Goal: Download file/media

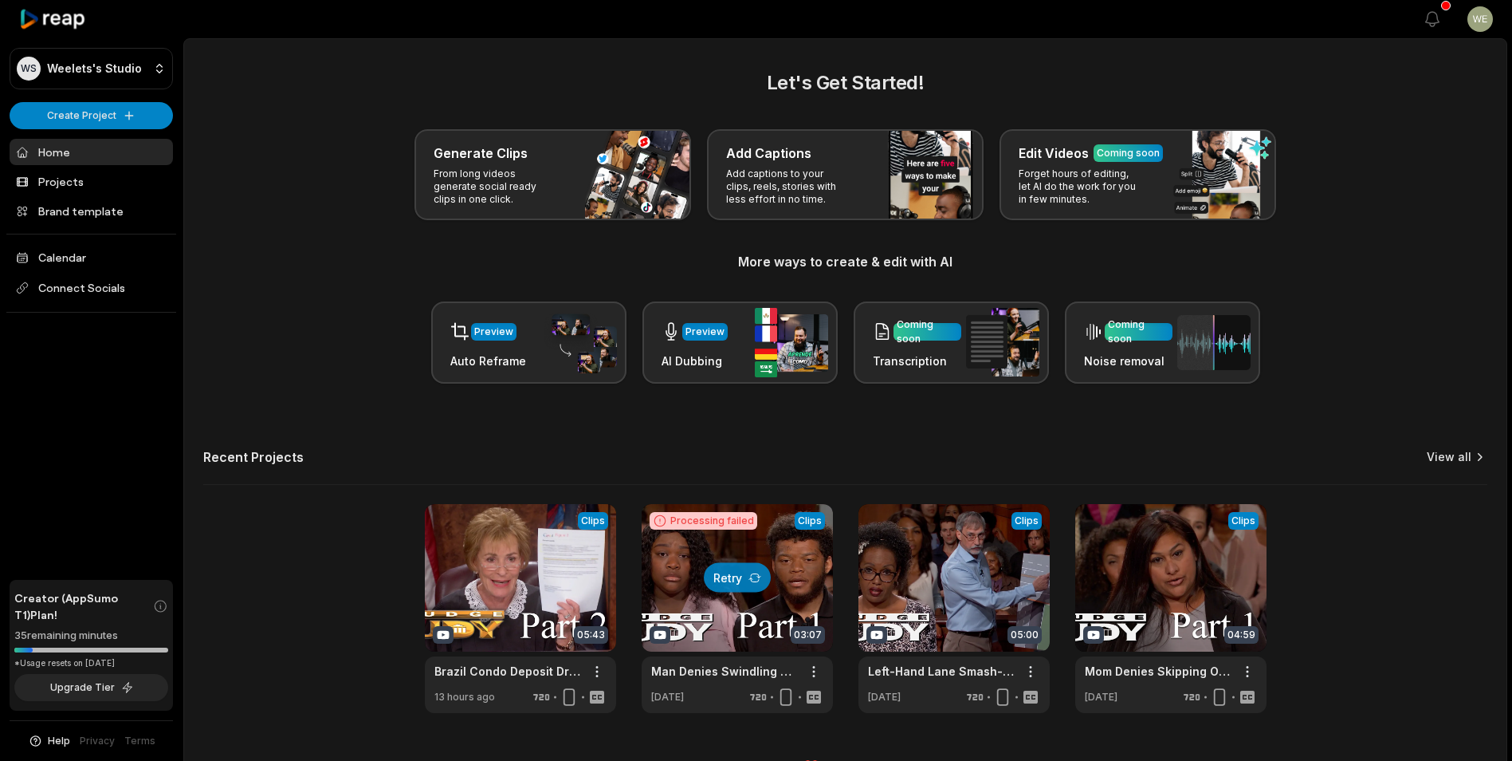
drag, startPoint x: 0, startPoint y: 0, endPoint x: 1458, endPoint y: 419, distance: 1517.2
click at [1460, 449] on link "View all" at bounding box center [1449, 457] width 45 height 16
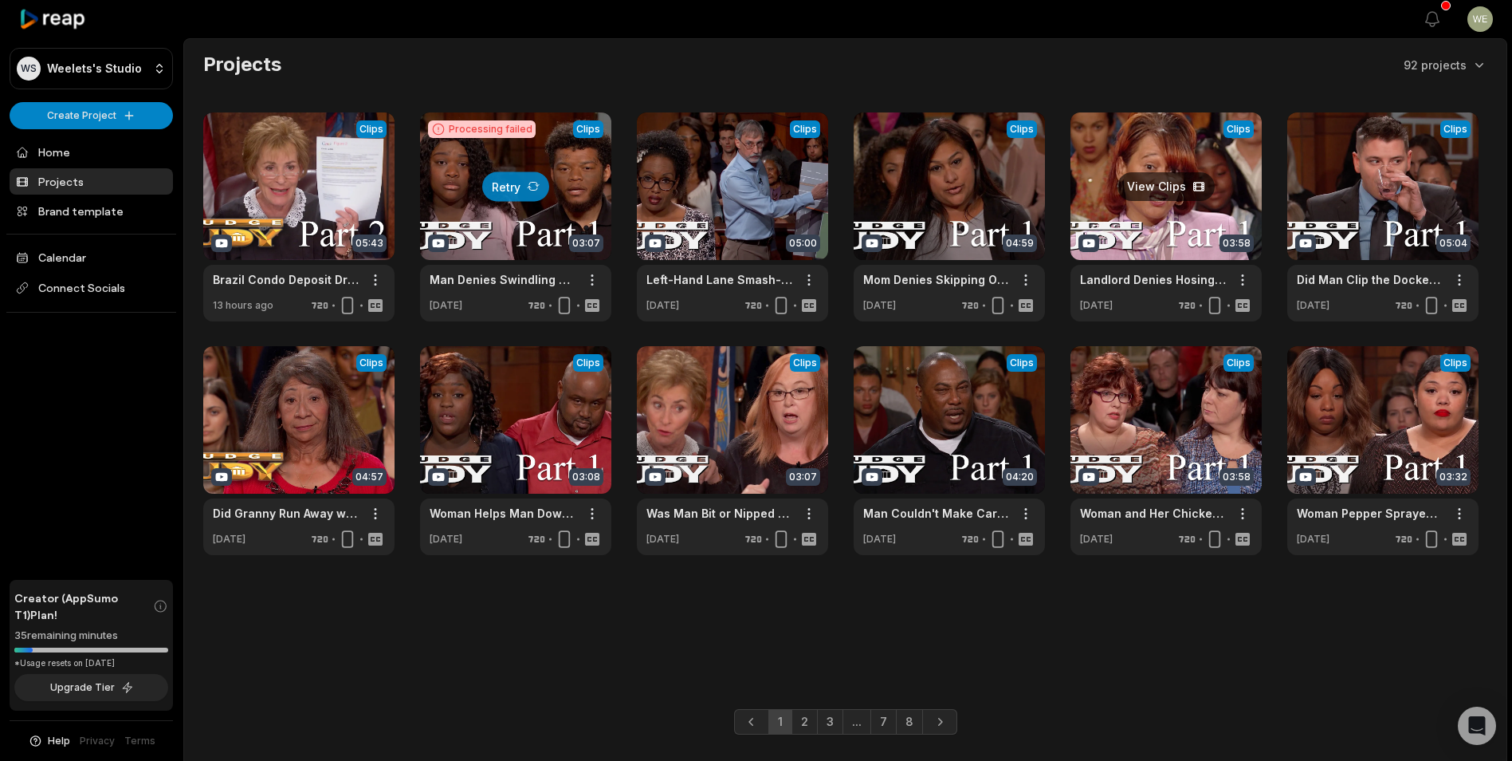
click at [1133, 218] on link at bounding box center [1166, 216] width 191 height 209
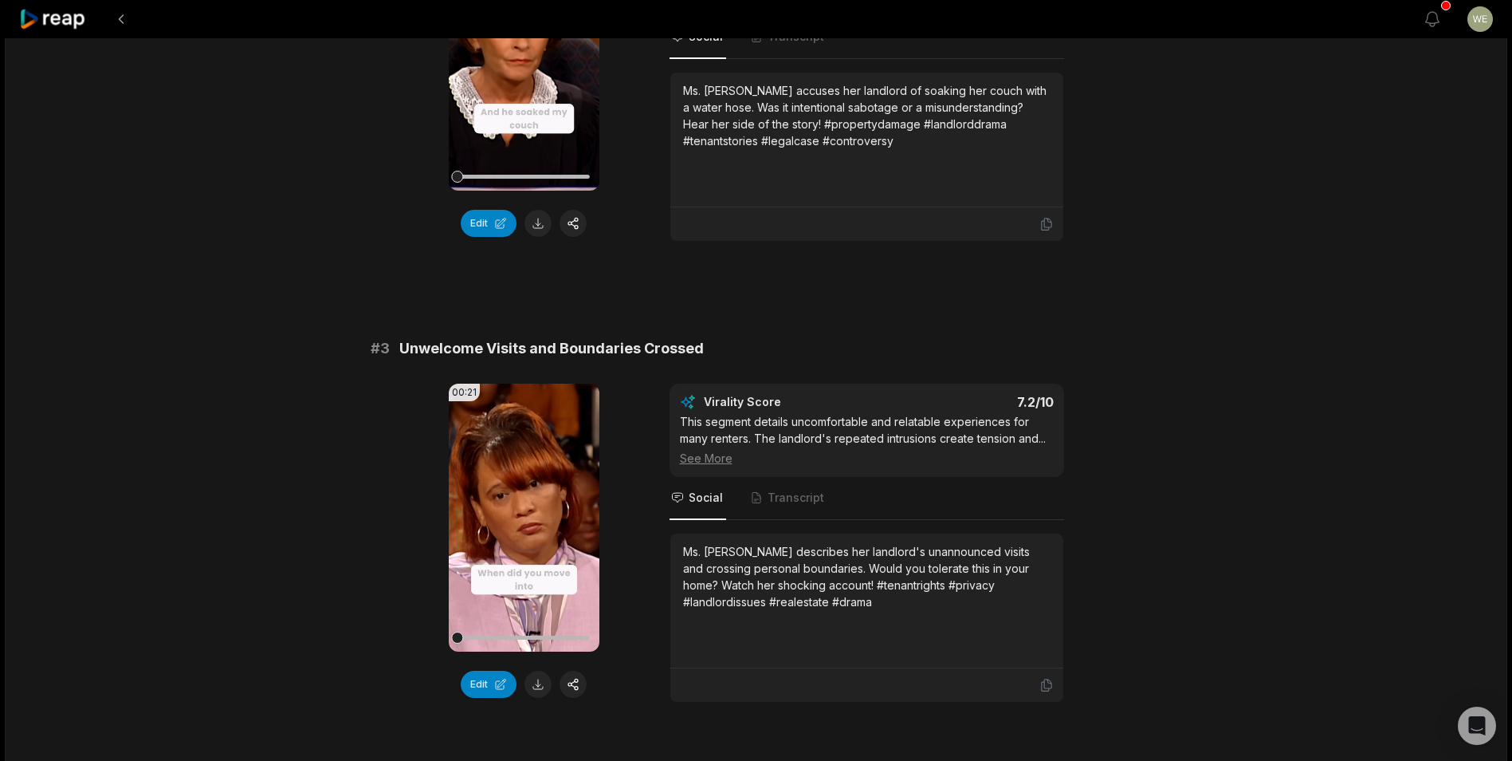
scroll to position [638, 0]
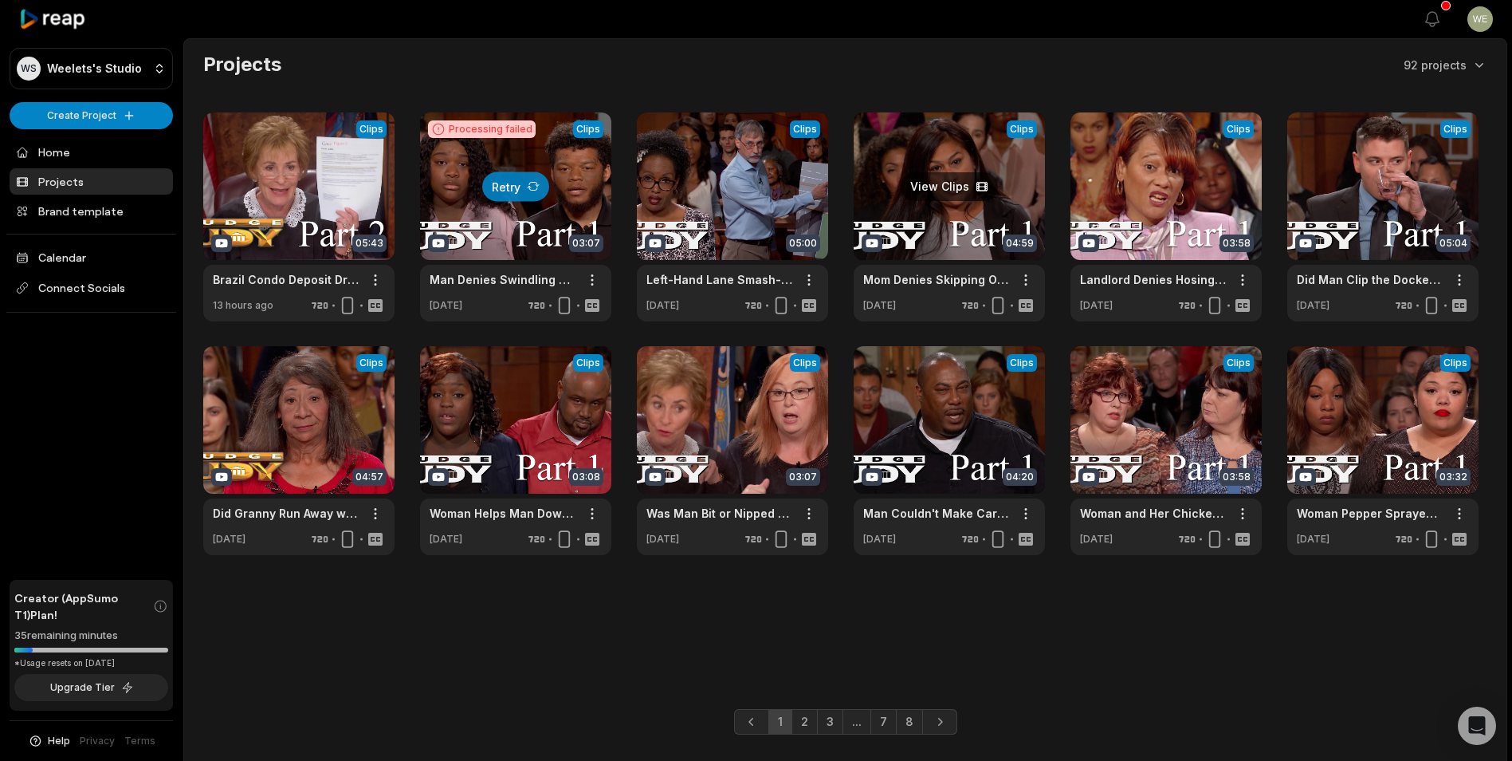
click at [941, 218] on link at bounding box center [949, 216] width 191 height 209
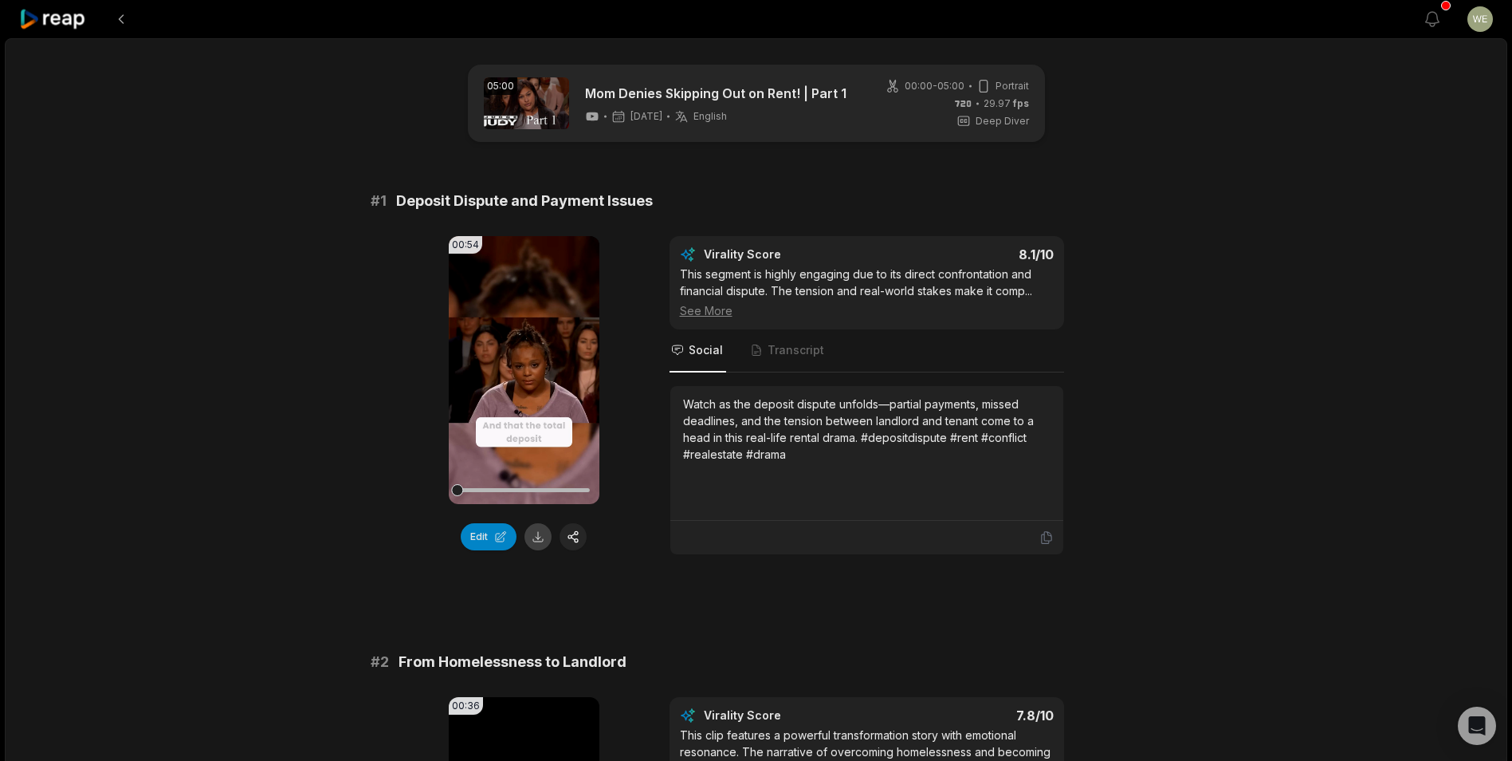
click at [533, 541] on button at bounding box center [538, 536] width 27 height 27
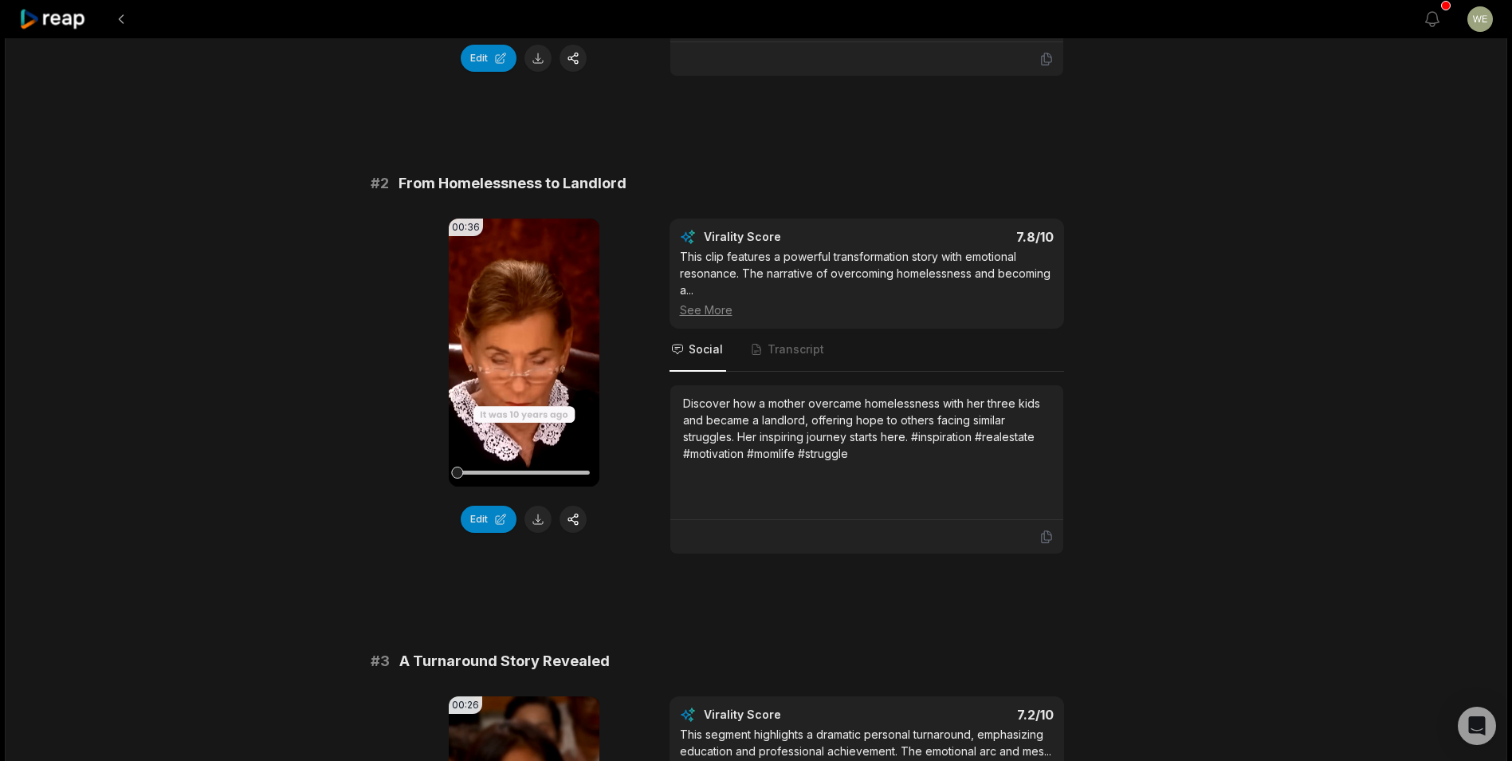
click at [539, 517] on button at bounding box center [538, 518] width 27 height 27
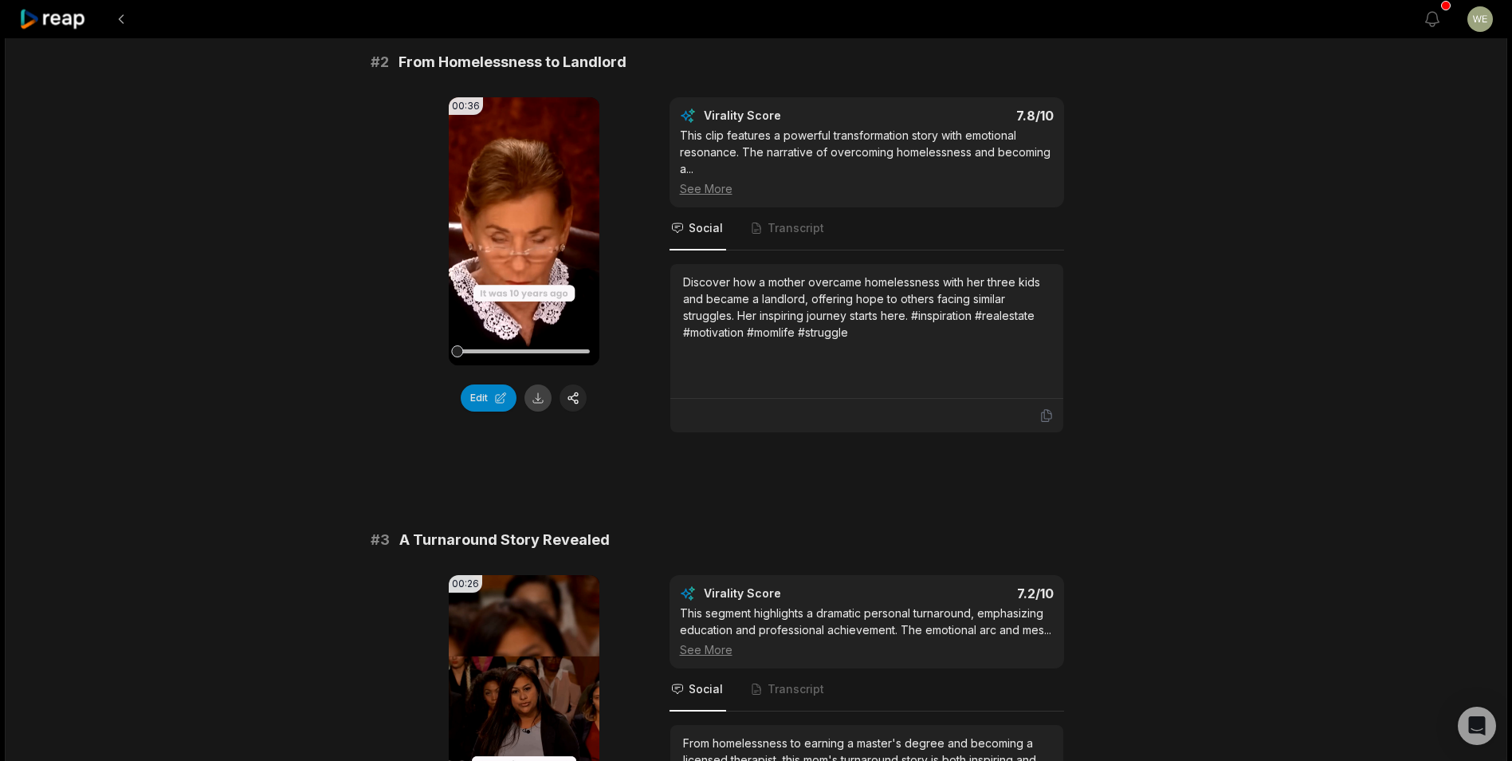
scroll to position [797, 0]
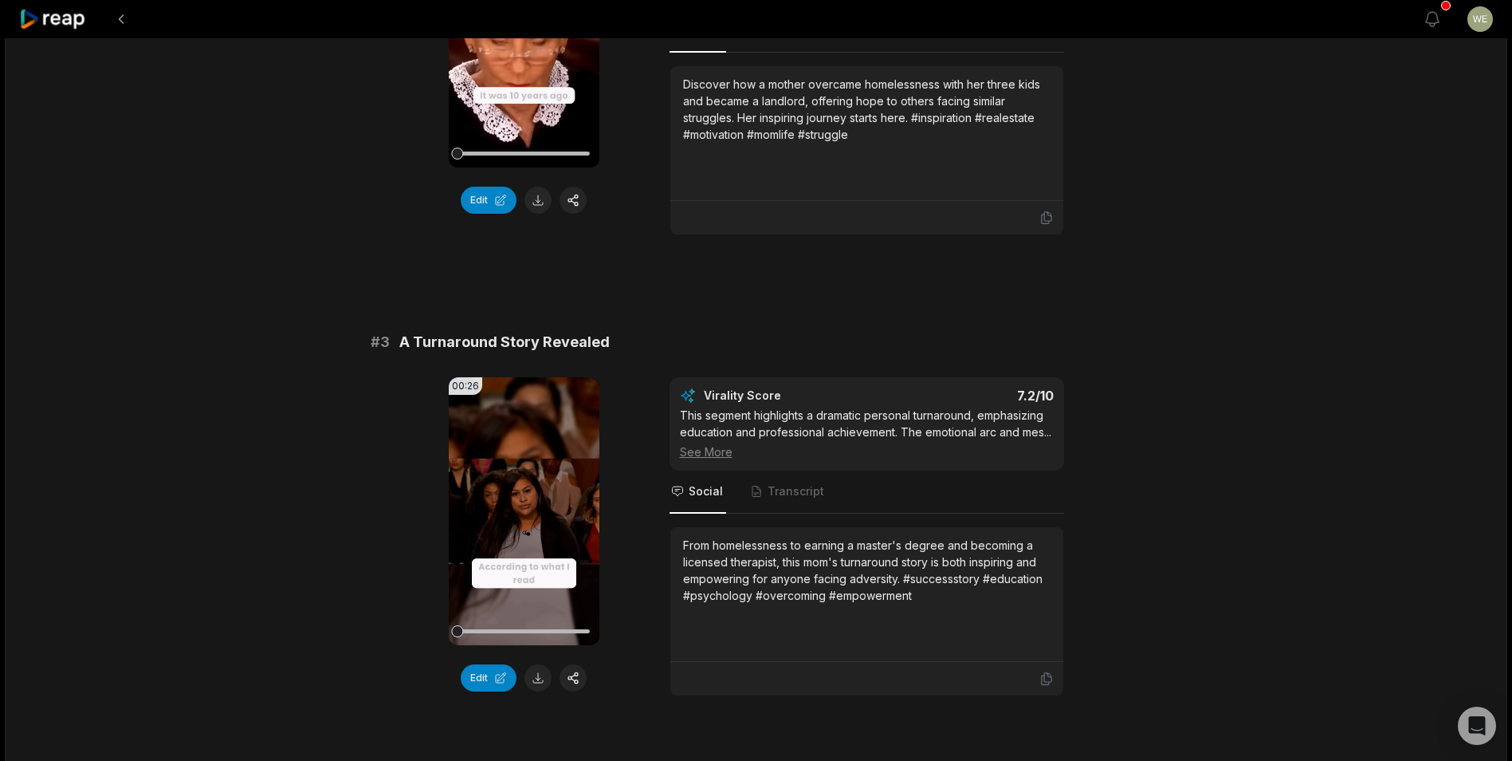
drag, startPoint x: 533, startPoint y: 678, endPoint x: 537, endPoint y: 662, distance: 16.4
click at [533, 678] on button at bounding box center [538, 677] width 27 height 27
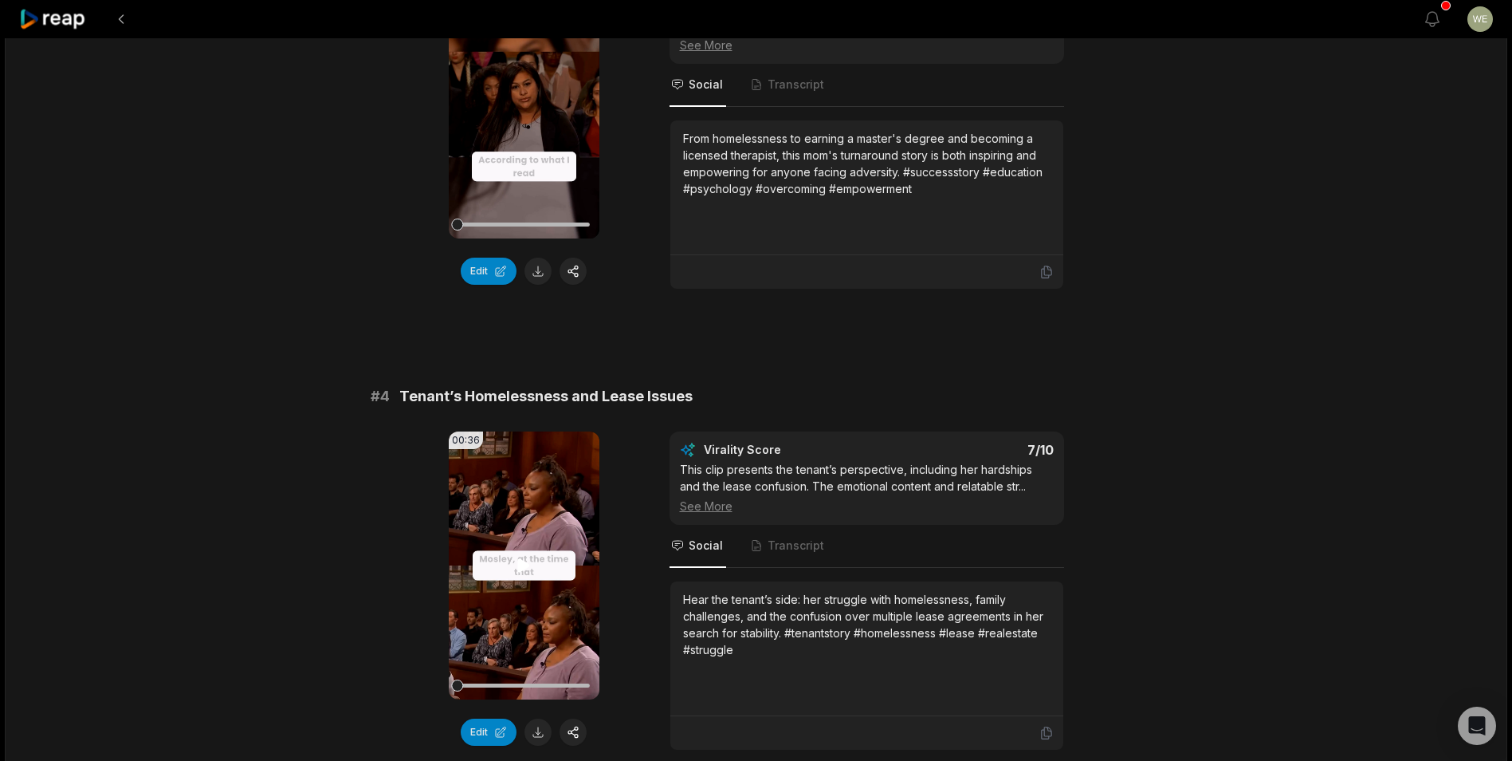
scroll to position [1355, 0]
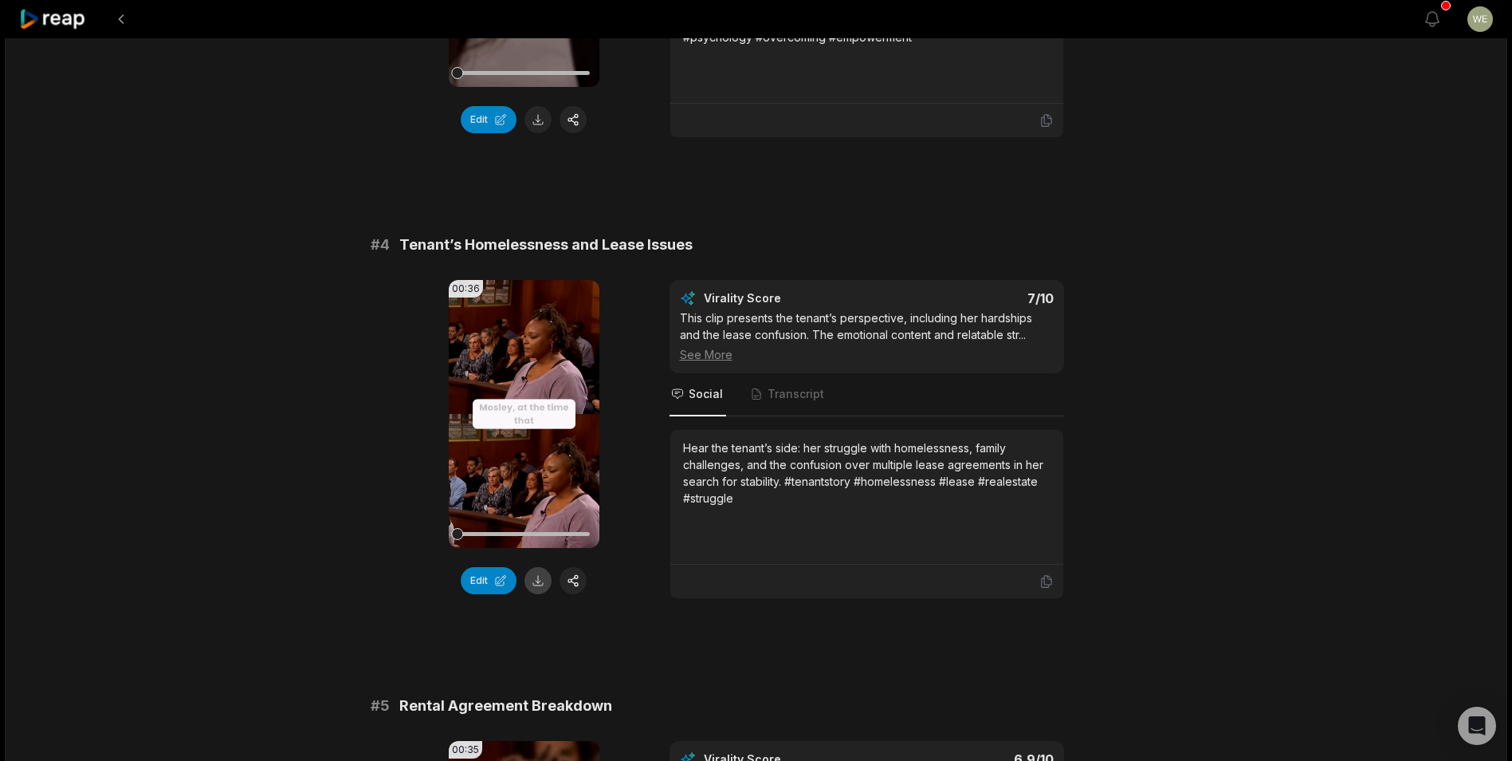
click at [537, 582] on button at bounding box center [538, 580] width 27 height 27
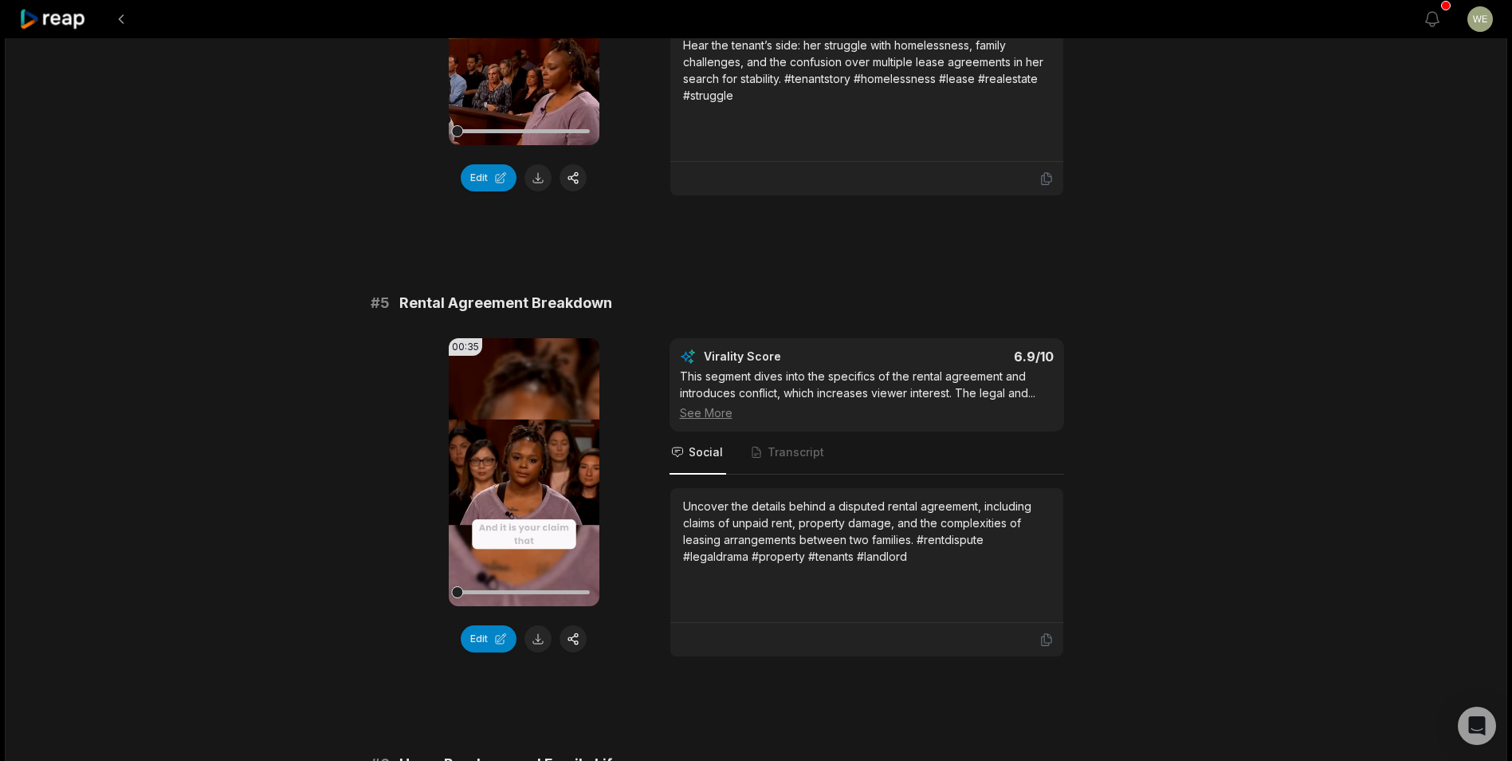
scroll to position [1913, 0]
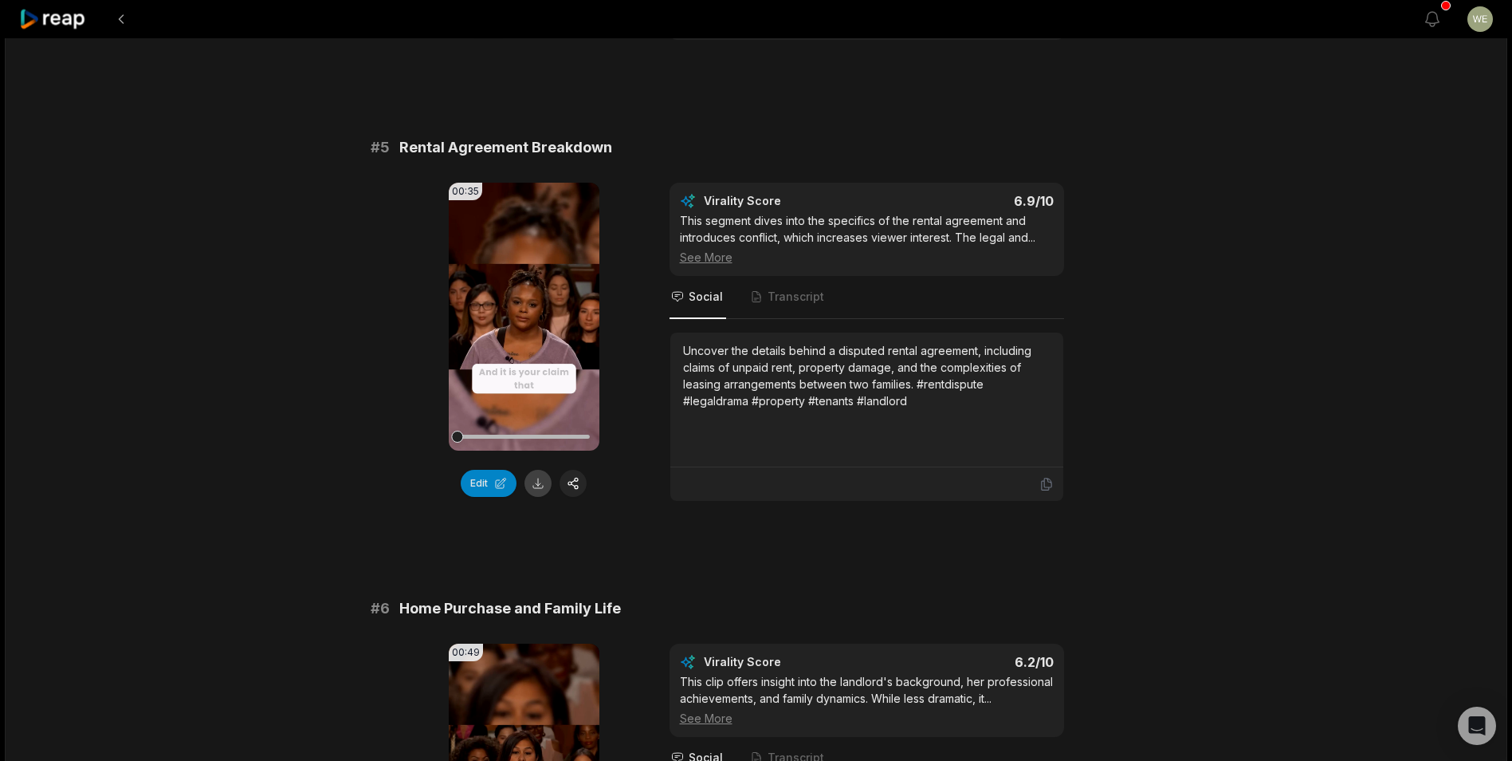
click at [537, 482] on button at bounding box center [538, 483] width 27 height 27
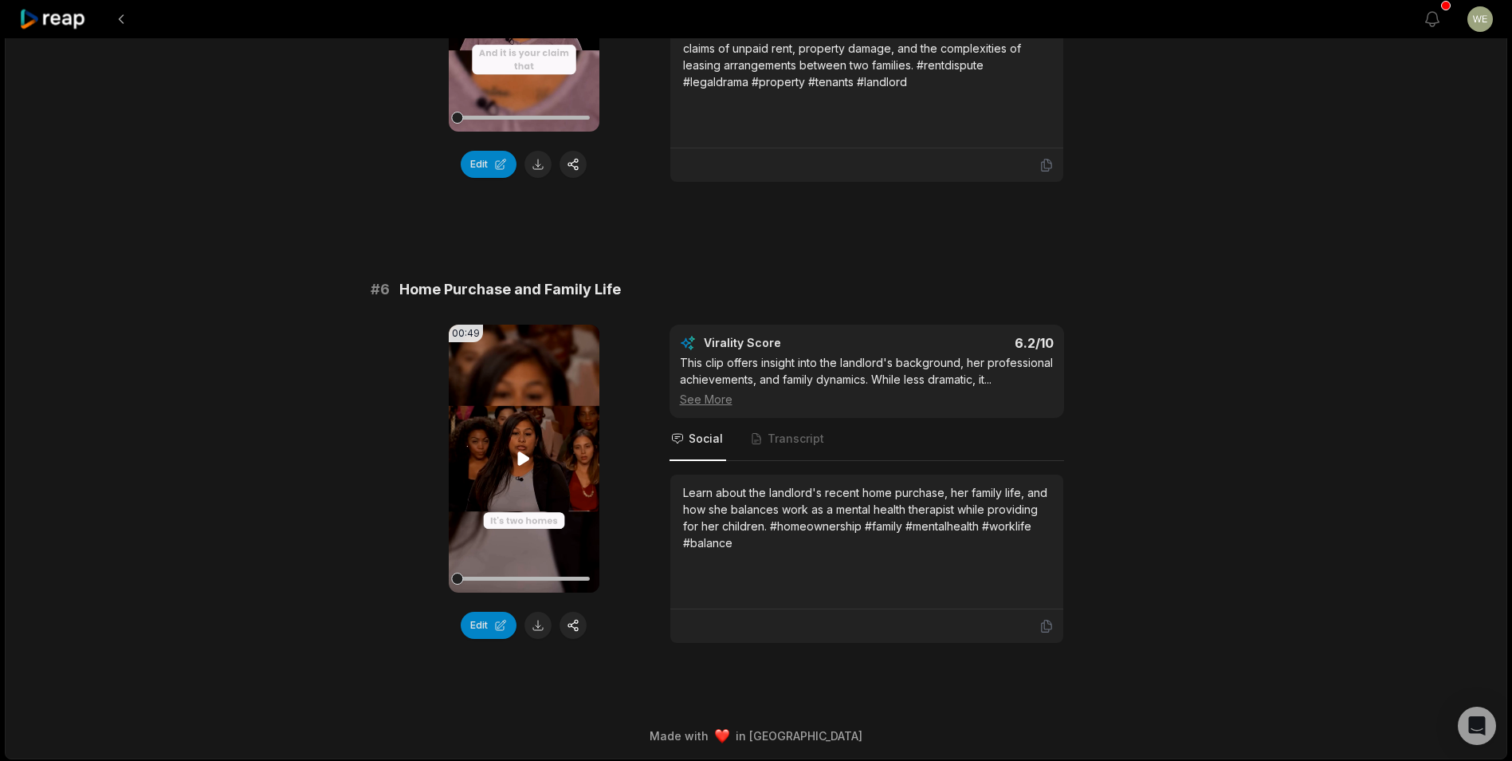
scroll to position [2235, 0]
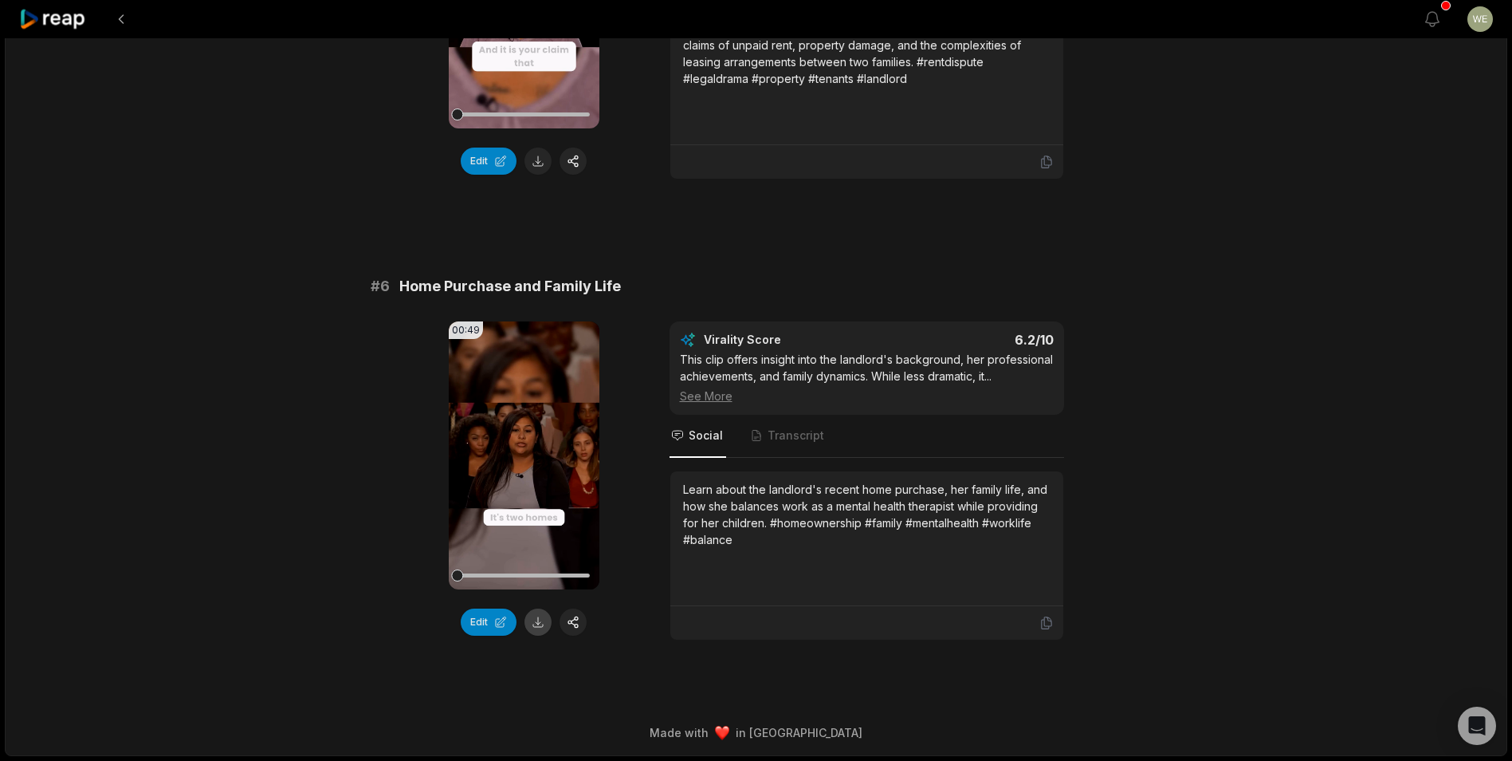
click at [538, 623] on button at bounding box center [538, 621] width 27 height 27
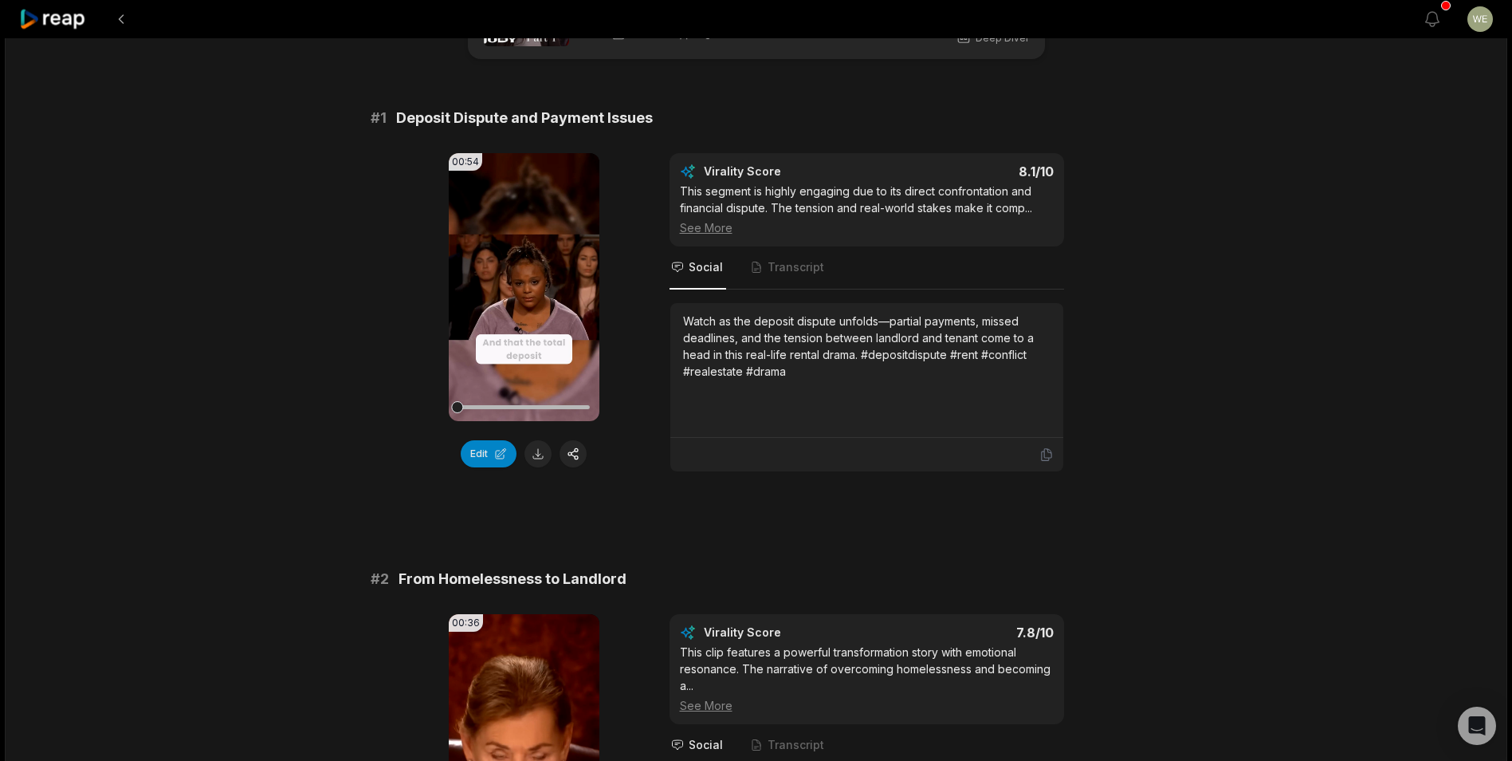
scroll to position [0, 0]
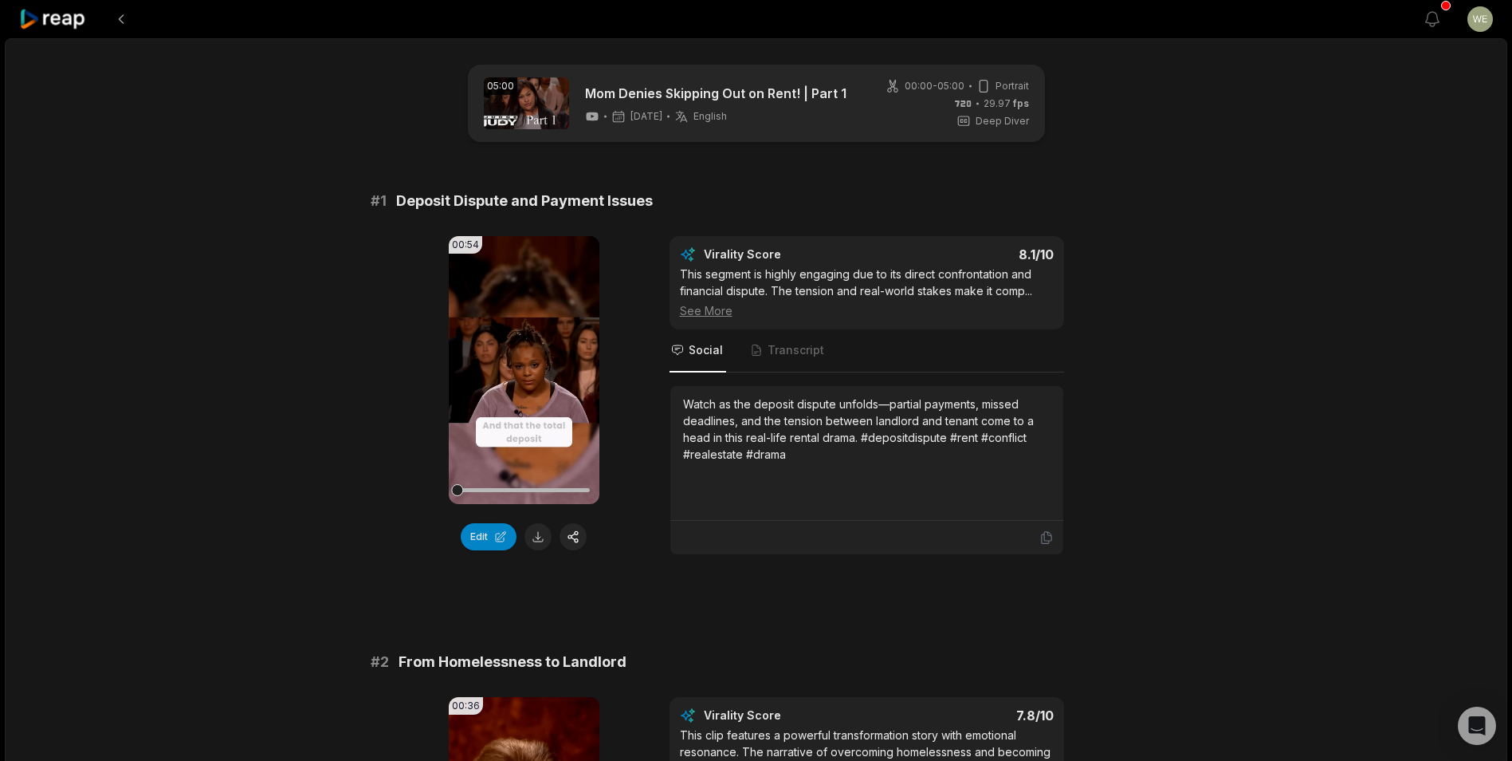
click at [478, 207] on span "Deposit Dispute and Payment Issues" at bounding box center [524, 201] width 257 height 22
drag, startPoint x: 391, startPoint y: 198, endPoint x: 739, endPoint y: 202, distance: 347.6
click at [739, 202] on div "# 1 Deposit Dispute and Payment Issues" at bounding box center [757, 201] width 772 height 22
copy span "Deposit Dispute and Payment Issues"
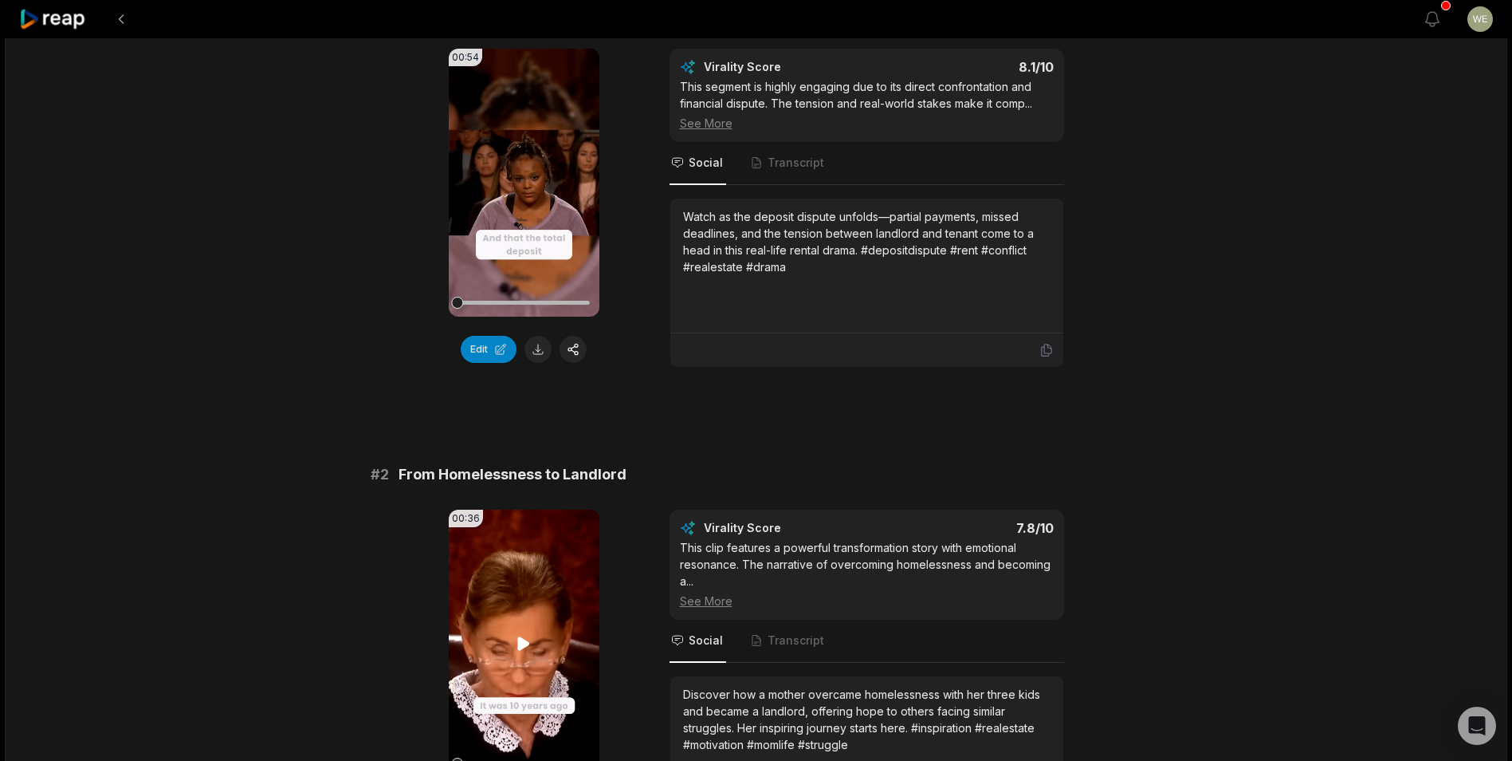
scroll to position [319, 0]
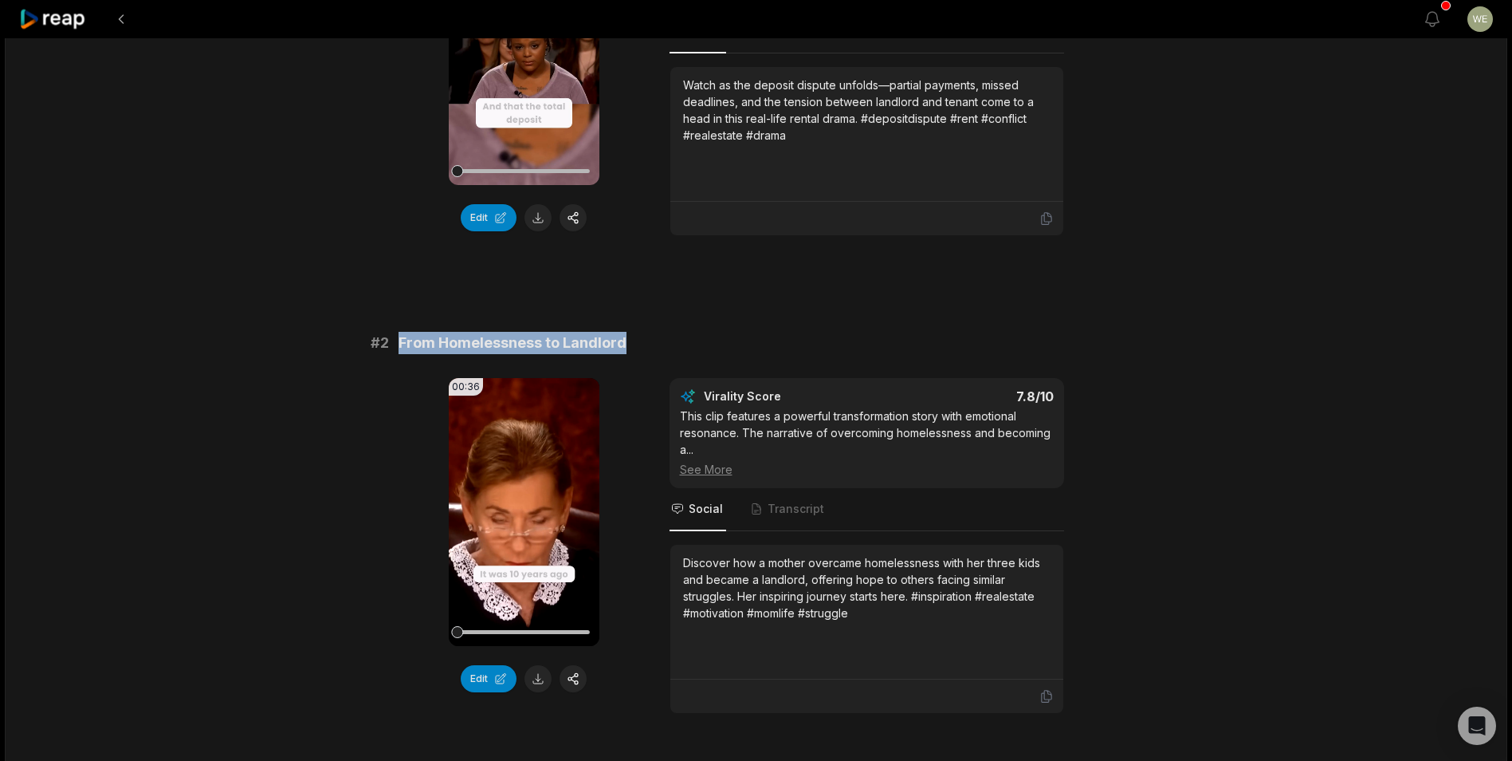
drag, startPoint x: 399, startPoint y: 342, endPoint x: 645, endPoint y: 338, distance: 245.6
click at [645, 338] on div "# 2 From Homelessness to Landlord" at bounding box center [757, 343] width 772 height 22
copy span "From Homelessness to Landlord"
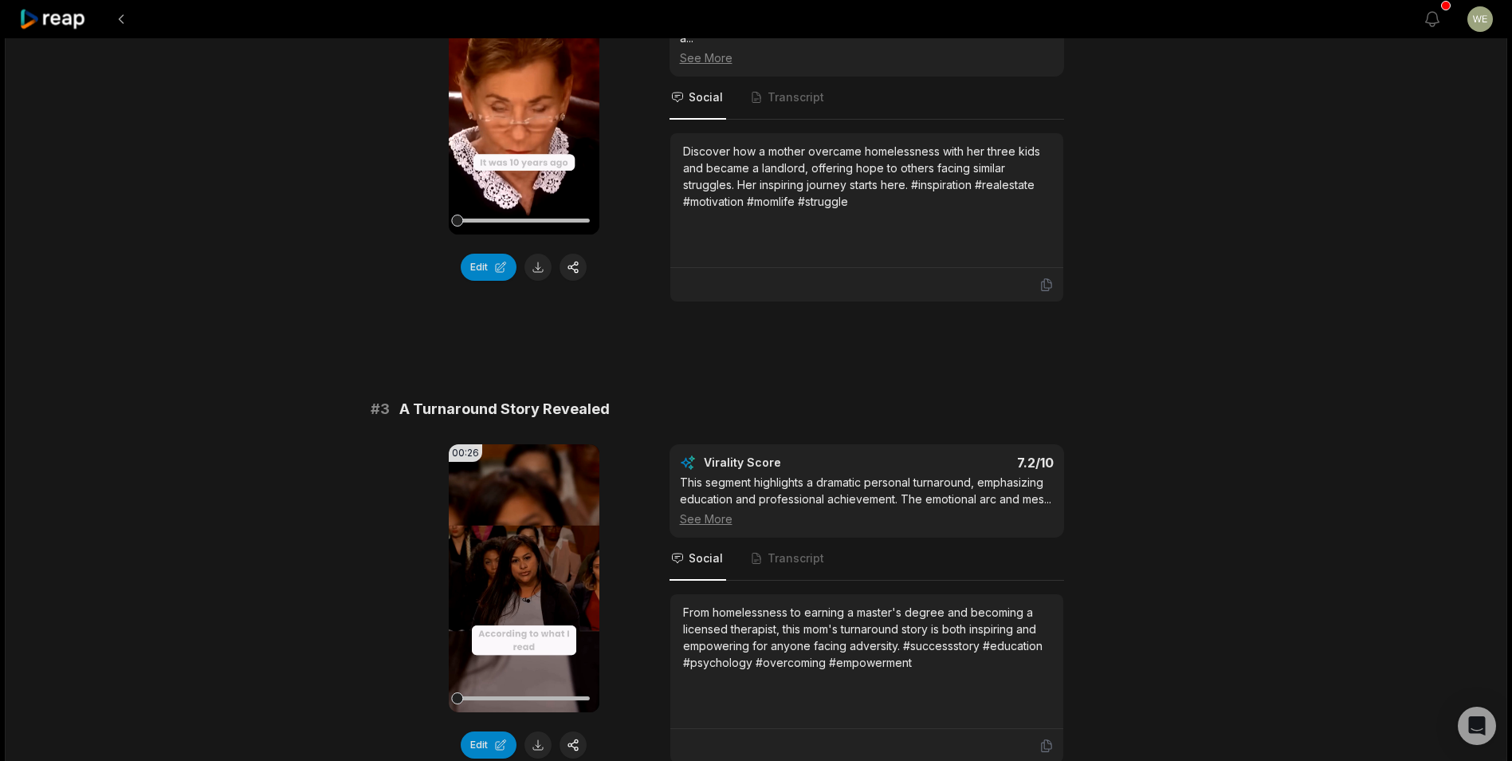
scroll to position [877, 0]
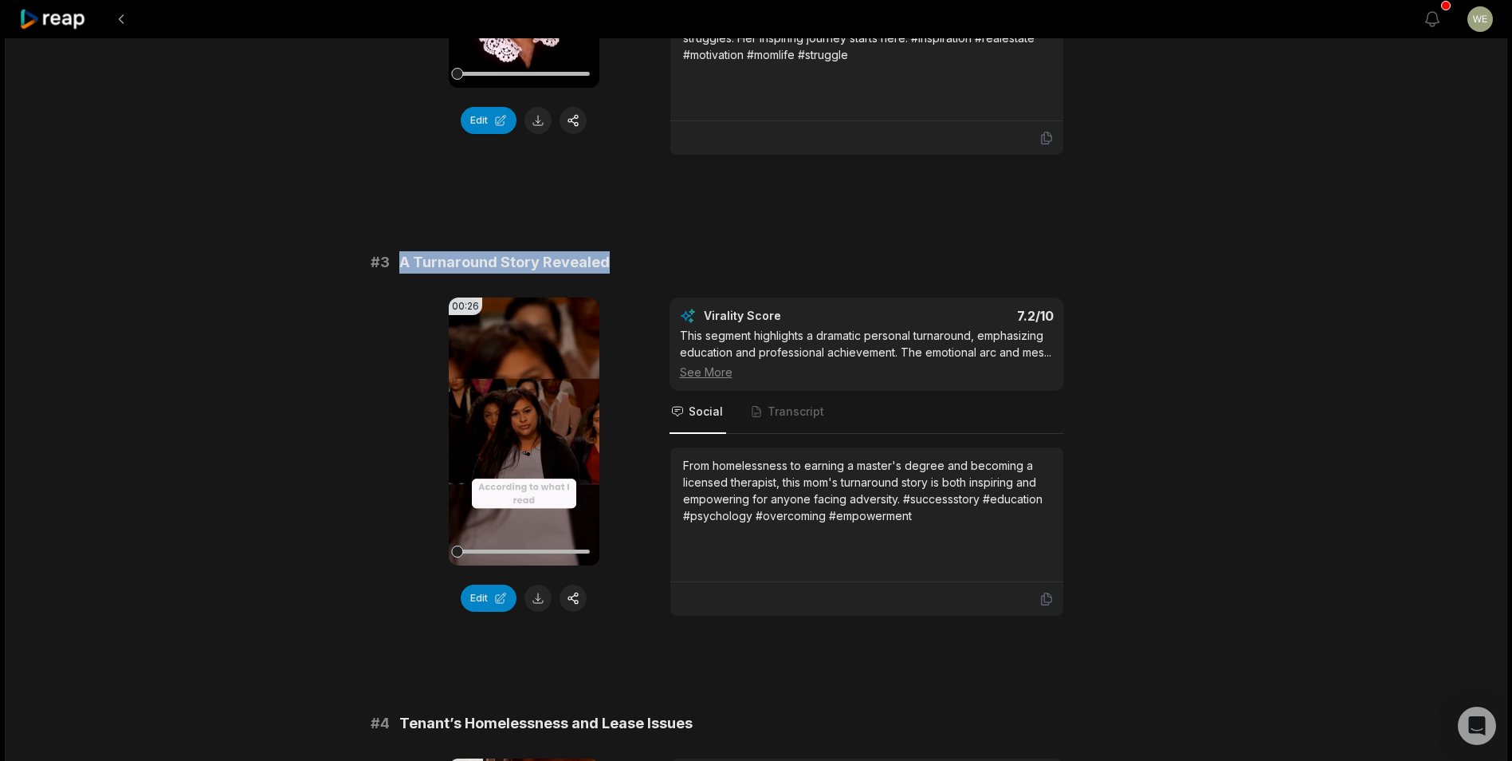
drag, startPoint x: 400, startPoint y: 261, endPoint x: 714, endPoint y: 252, distance: 314.2
click at [714, 252] on div "# 3 A Turnaround Story Revealed" at bounding box center [757, 262] width 772 height 22
copy span "A Turnaround Story Revealed"
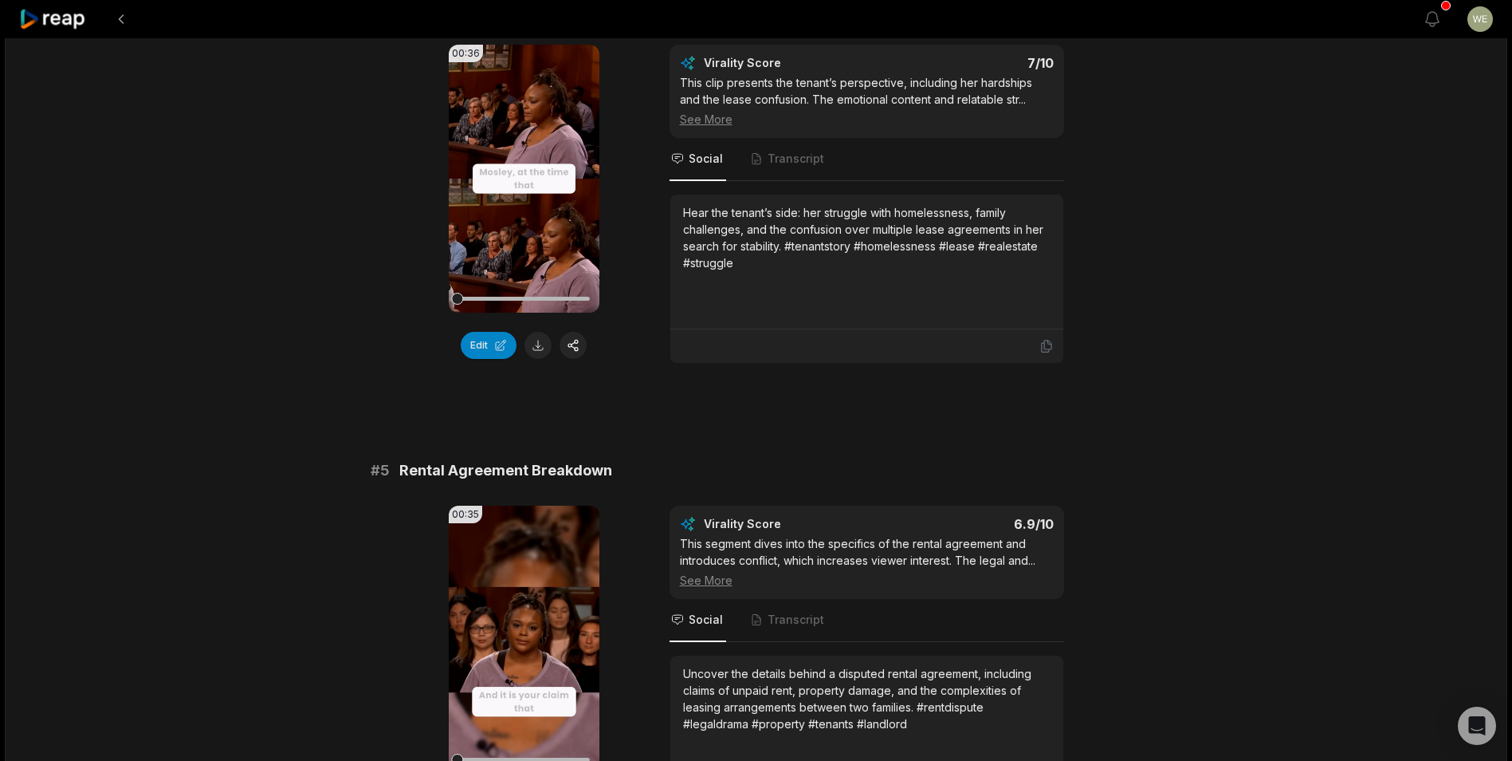
scroll to position [1754, 0]
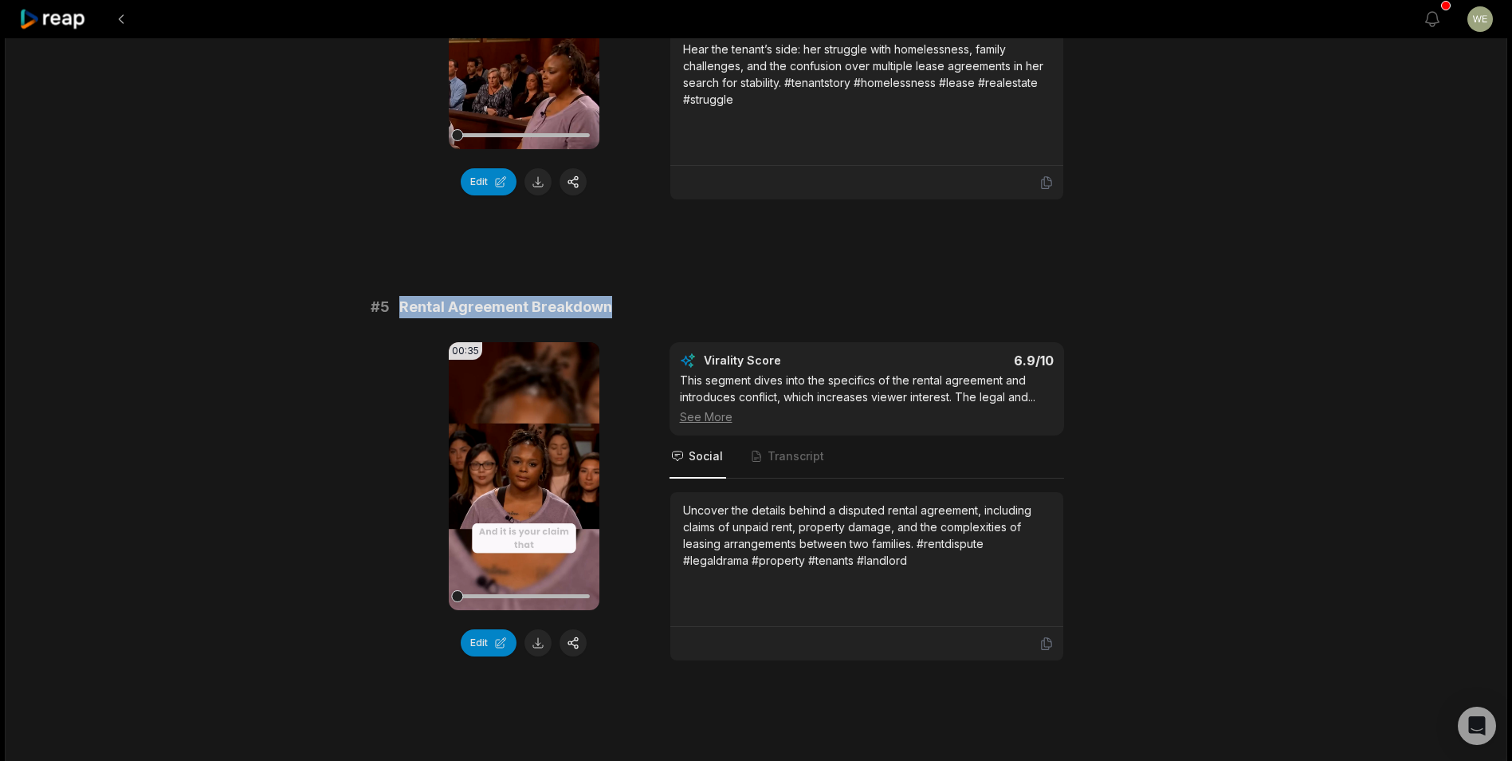
drag, startPoint x: 395, startPoint y: 301, endPoint x: 644, endPoint y: 300, distance: 248.7
click at [644, 300] on div "# 5 Rental Agreement Breakdown" at bounding box center [757, 307] width 772 height 22
drag, startPoint x: 644, startPoint y: 300, endPoint x: 513, endPoint y: 301, distance: 131.5
copy span "Rental Agreement Breakdown"
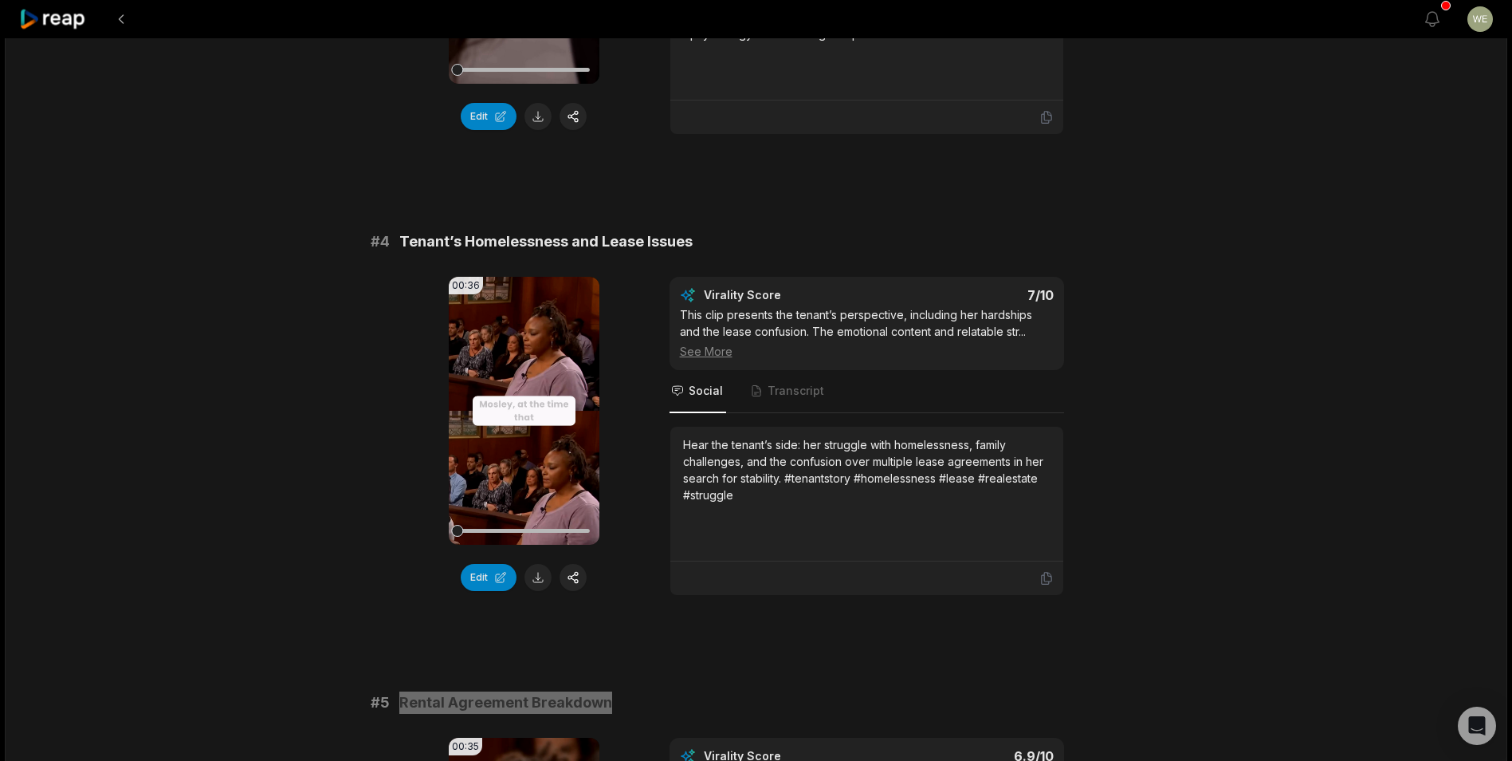
scroll to position [1119, 0]
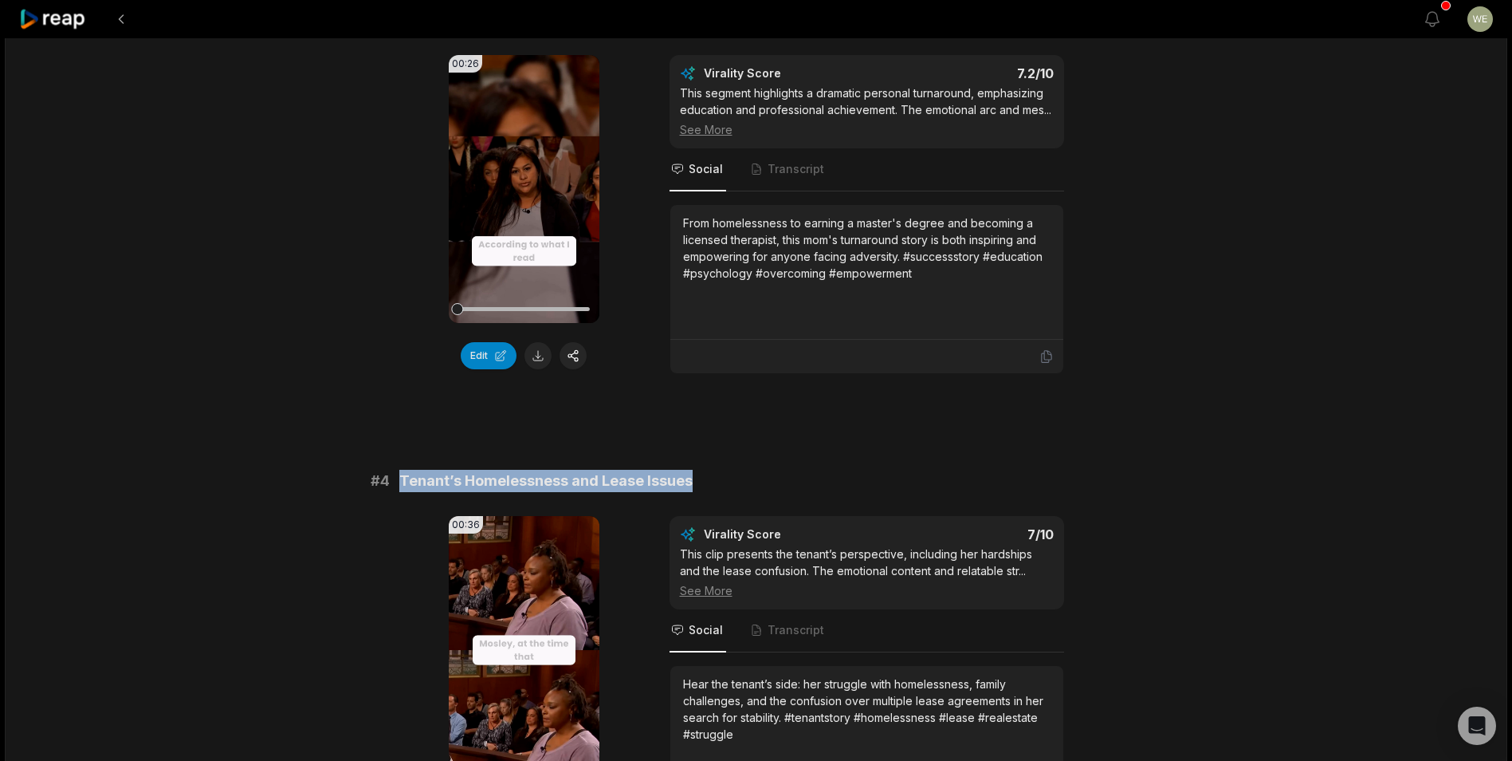
drag, startPoint x: 400, startPoint y: 480, endPoint x: 701, endPoint y: 475, distance: 300.6
click at [701, 475] on div "# 4 Tenant’s Homelessness and Lease Issues" at bounding box center [757, 481] width 772 height 22
drag, startPoint x: 701, startPoint y: 475, endPoint x: 584, endPoint y: 480, distance: 116.5
copy span "Tenant’s Homelessness and Lease Issues"
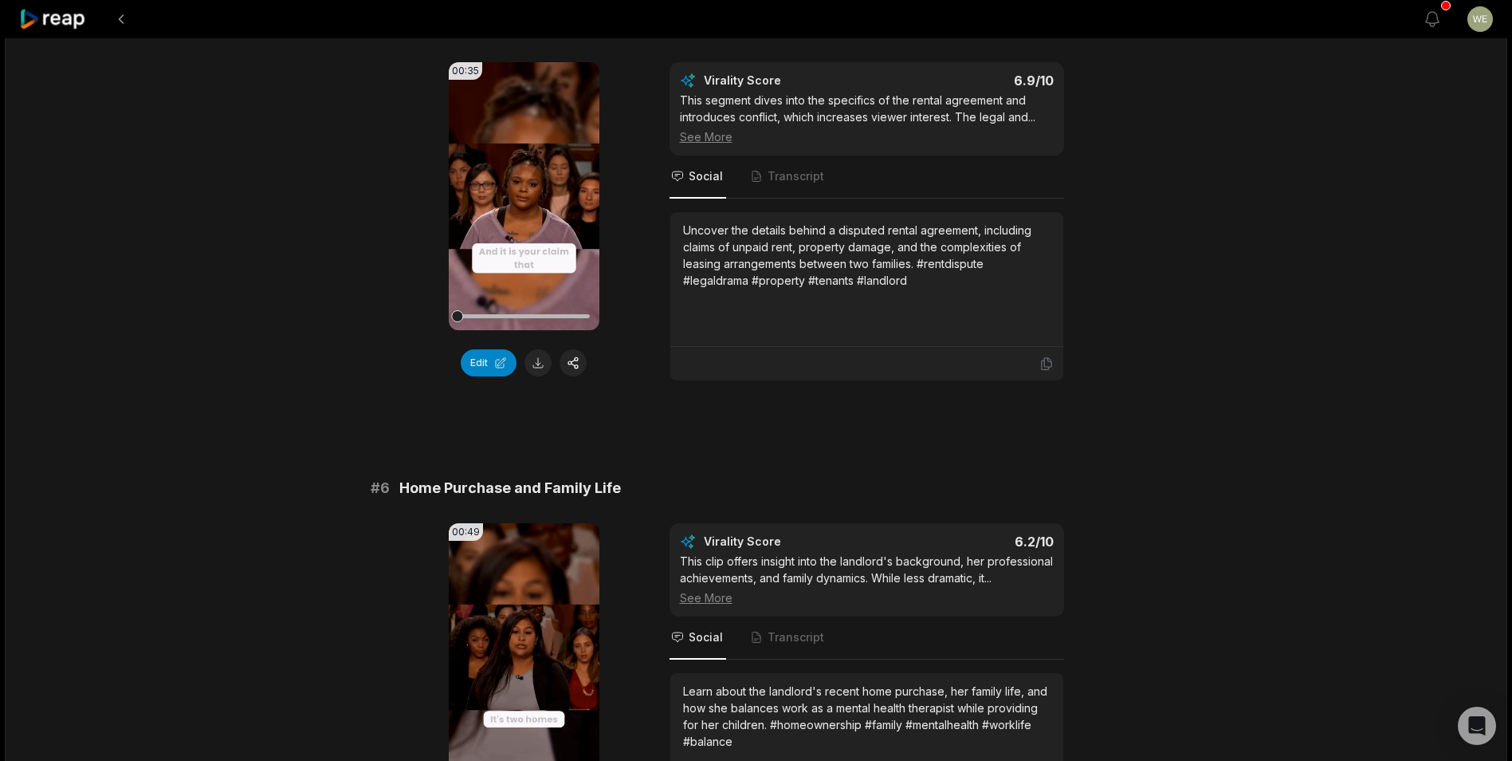
scroll to position [2156, 0]
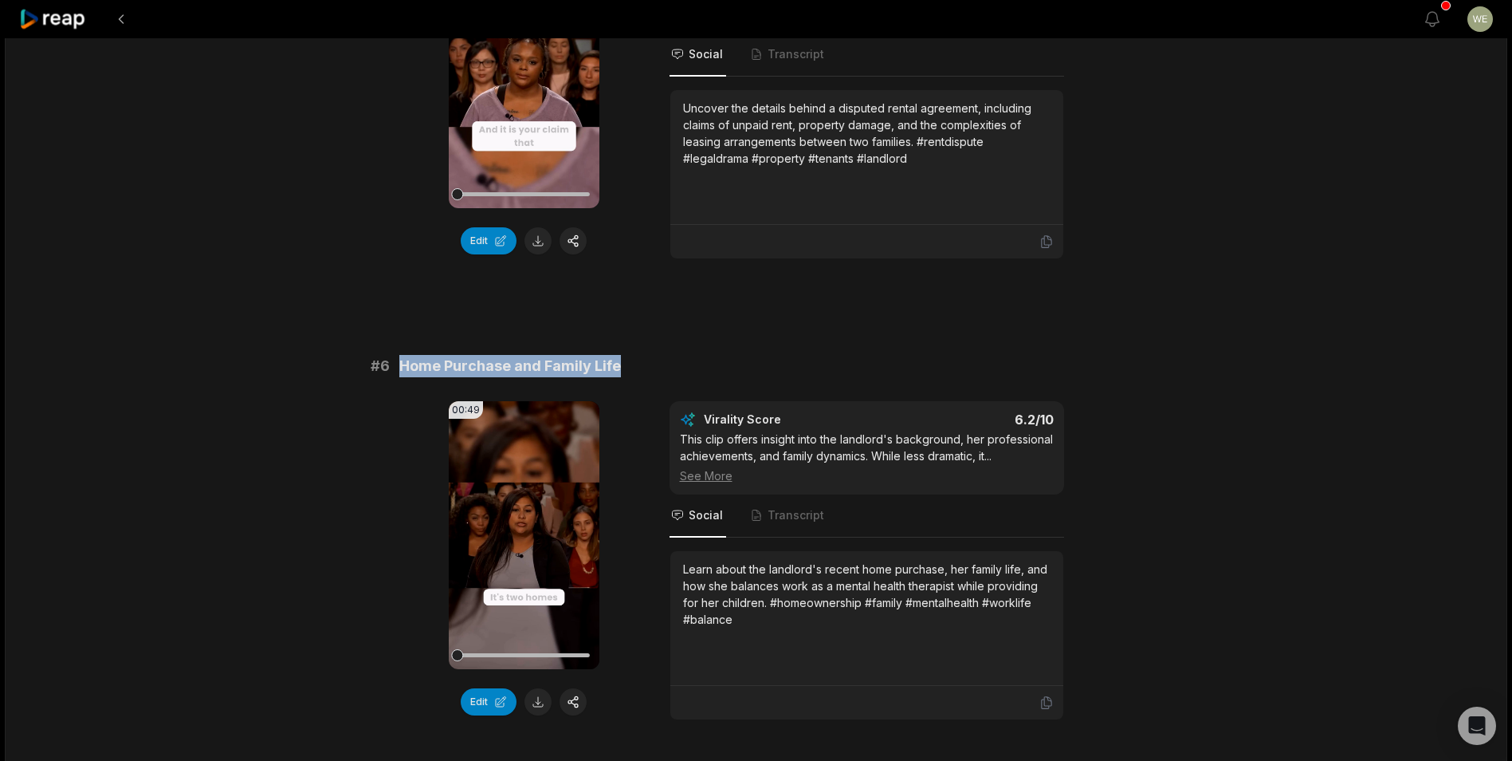
drag, startPoint x: 571, startPoint y: 365, endPoint x: 706, endPoint y: 368, distance: 135.6
click at [706, 368] on div "# 6 Home Purchase and Family Life" at bounding box center [757, 366] width 772 height 22
copy span "Home Purchase and Family Life"
